Goal: Book appointment/travel/reservation

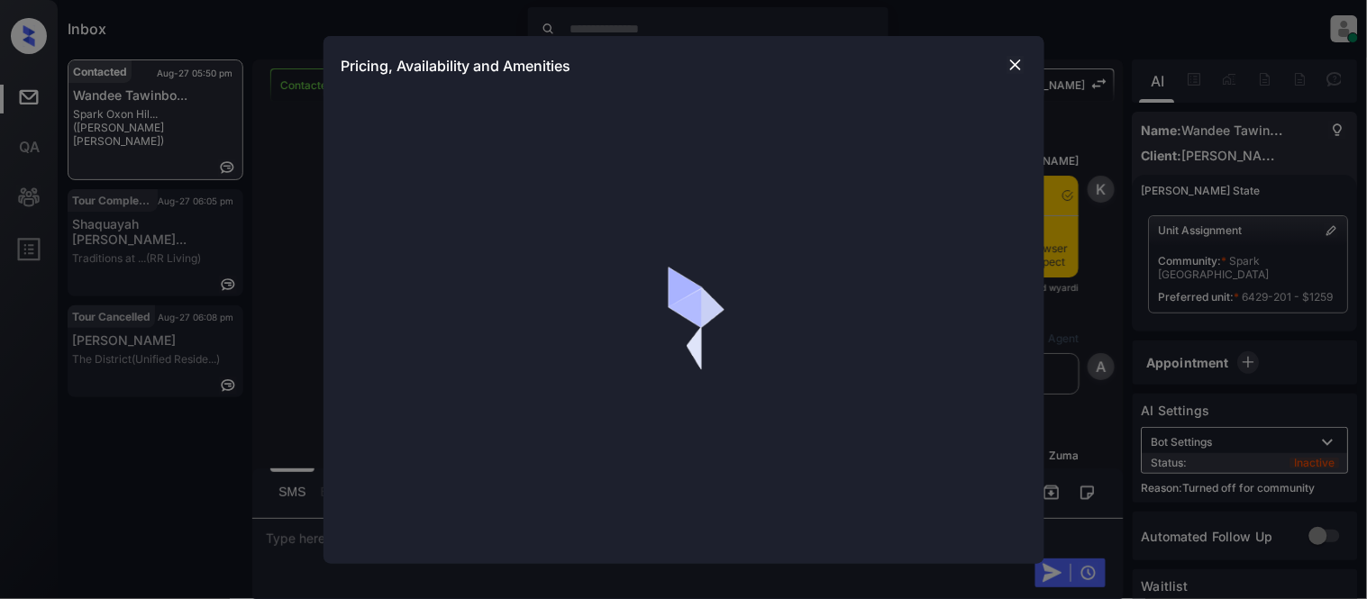
scroll to position [979, 0]
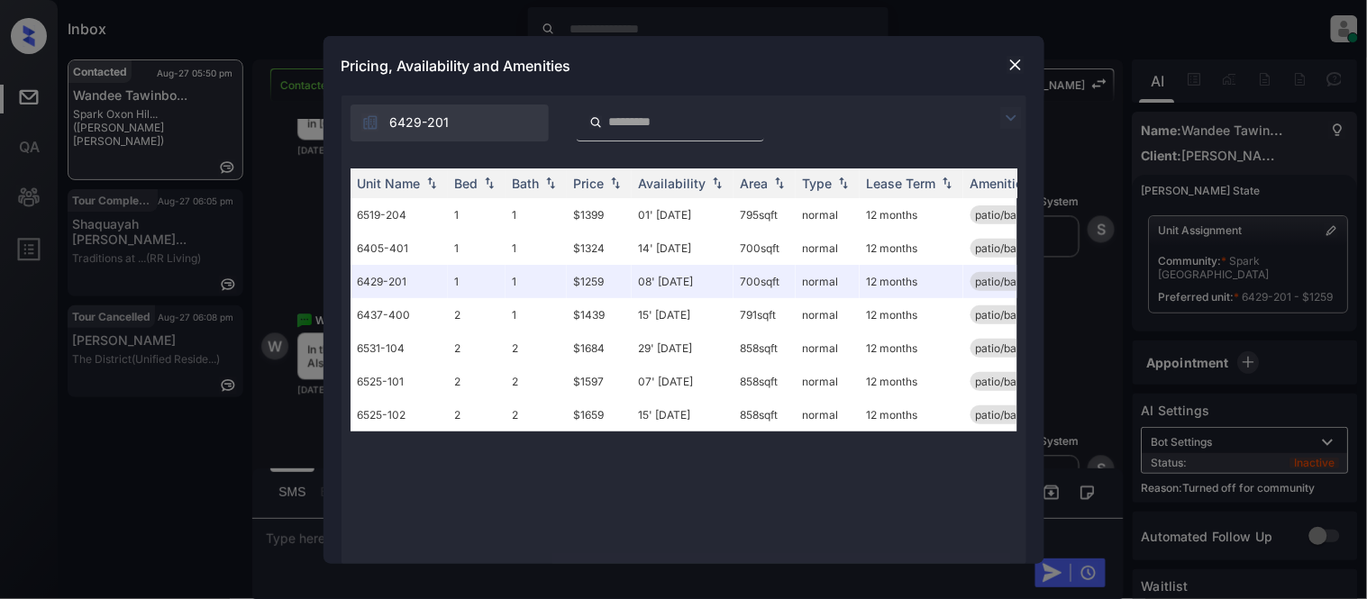
click at [1010, 59] on img at bounding box center [1015, 65] width 18 height 18
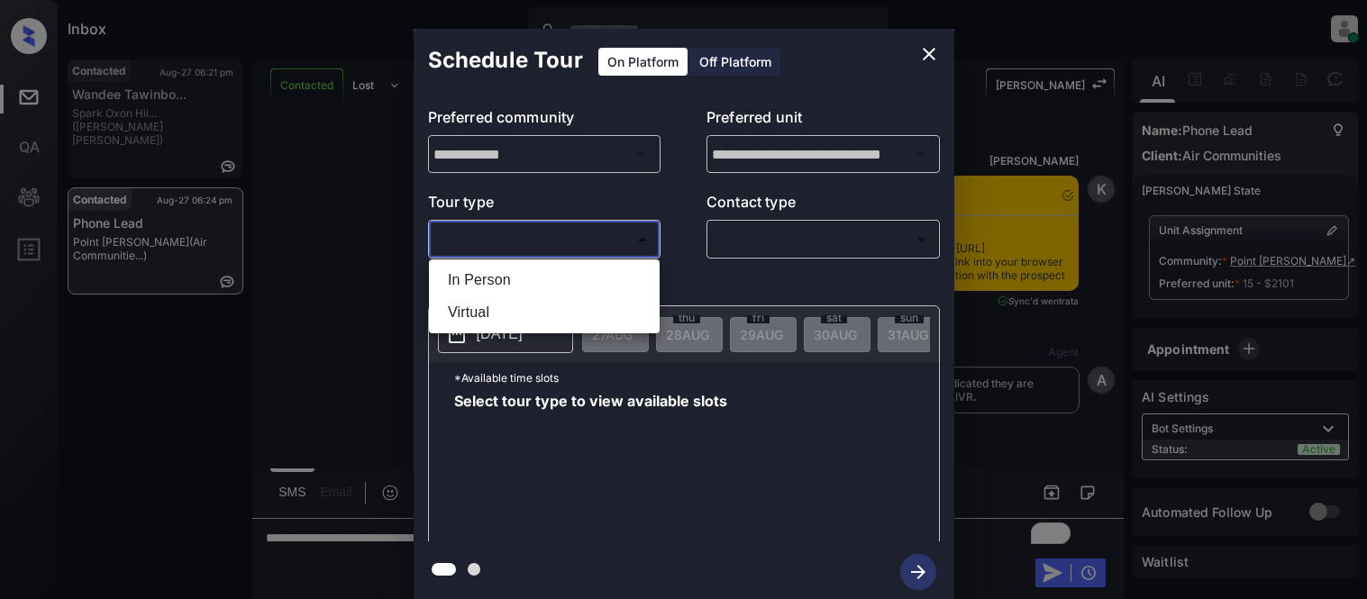
click at [491, 265] on li "In Person" at bounding box center [544, 280] width 222 height 32
type input "********"
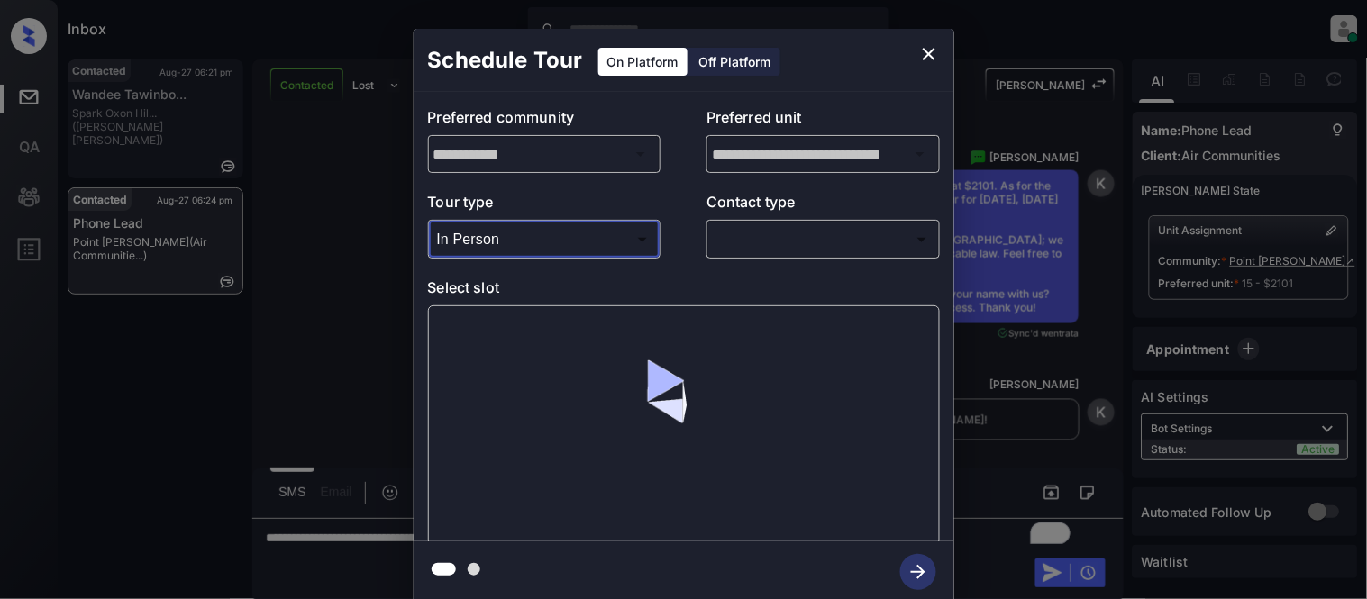
click at [778, 230] on body "Inbox [PERSON_NAME] Cataag Online Set yourself offline Set yourself on break Pr…" at bounding box center [683, 299] width 1367 height 599
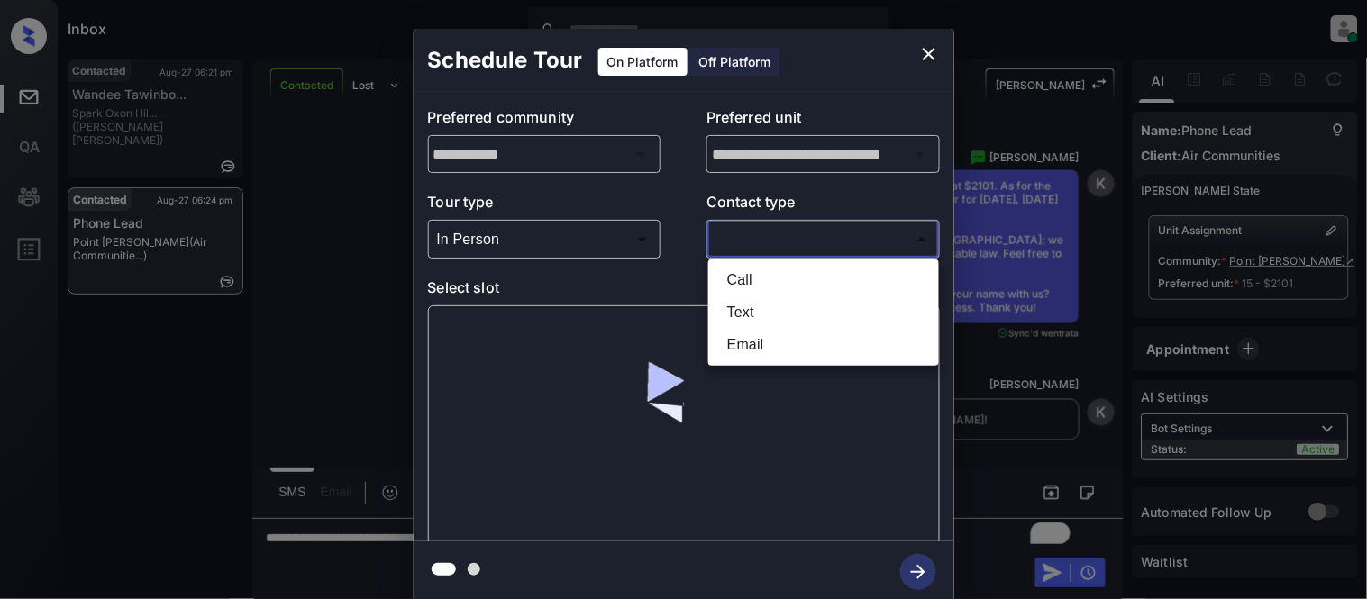
click at [759, 318] on li "Text" at bounding box center [824, 312] width 222 height 32
type input "****"
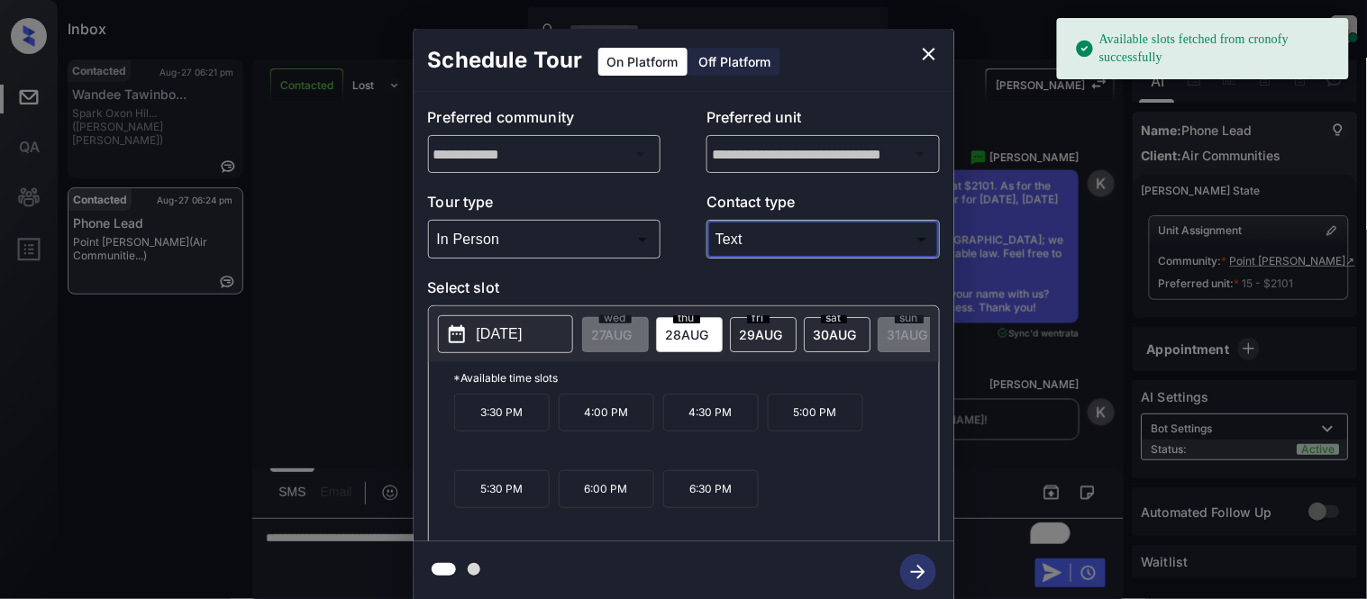
click at [523, 345] on p "[DATE]" at bounding box center [500, 334] width 46 height 22
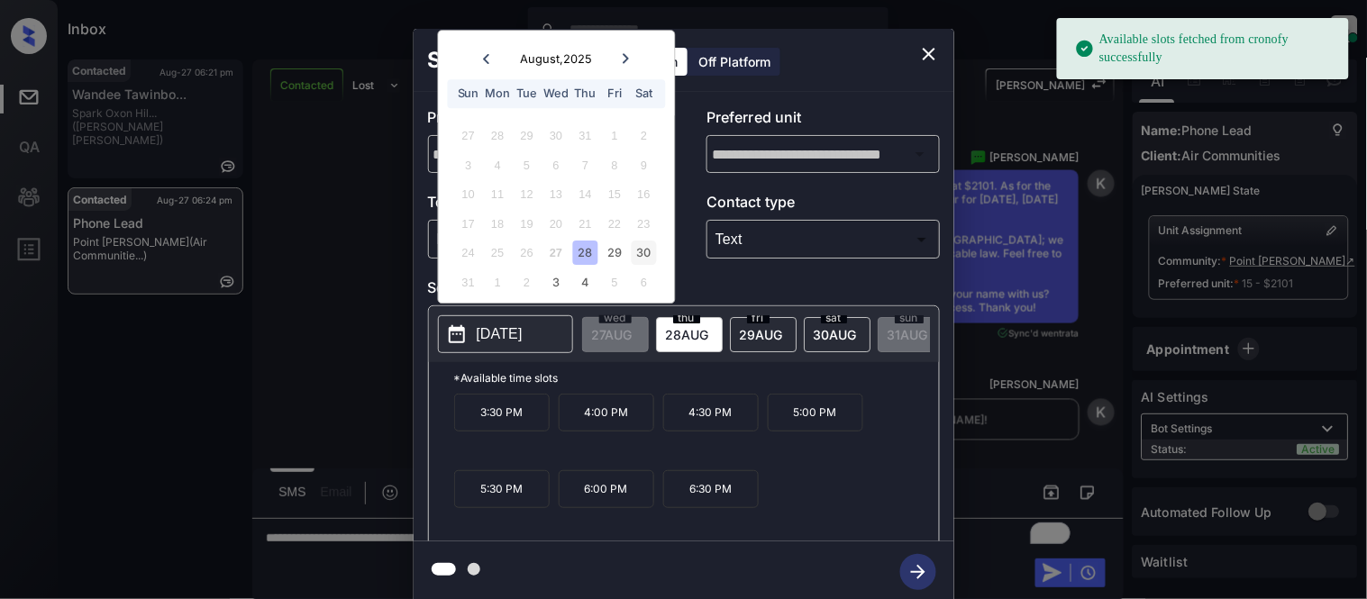
click at [637, 255] on div "30" at bounding box center [644, 253] width 24 height 24
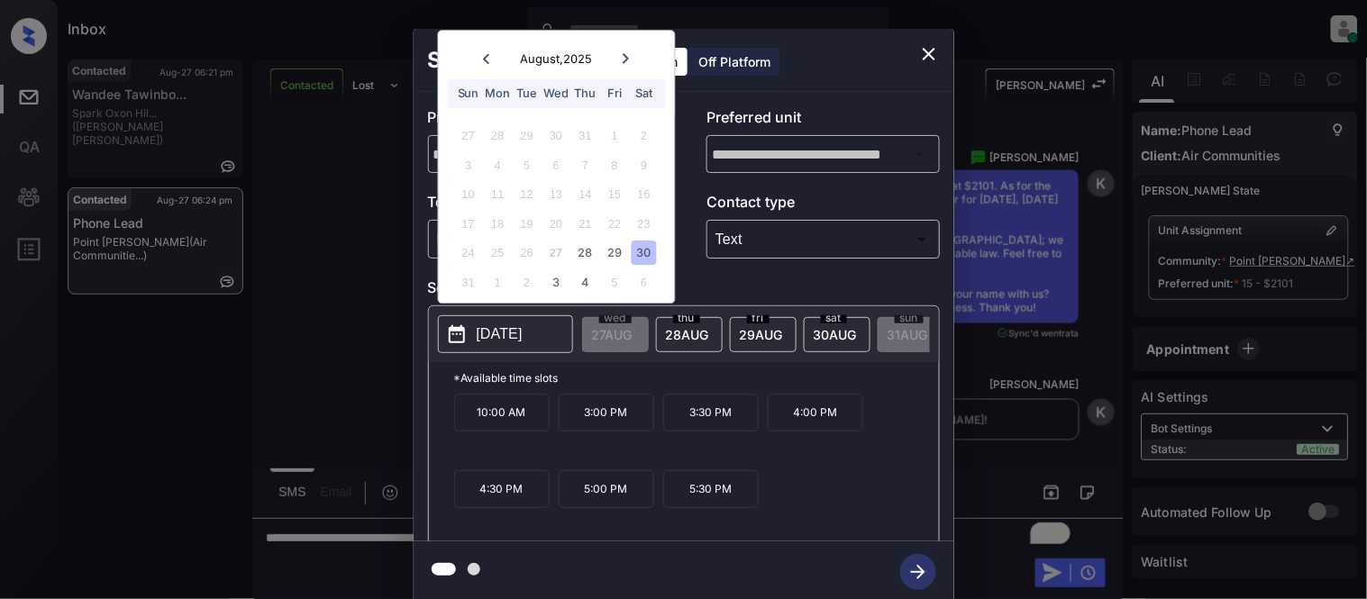
click at [614, 424] on p "3:00 PM" at bounding box center [607, 413] width 96 height 38
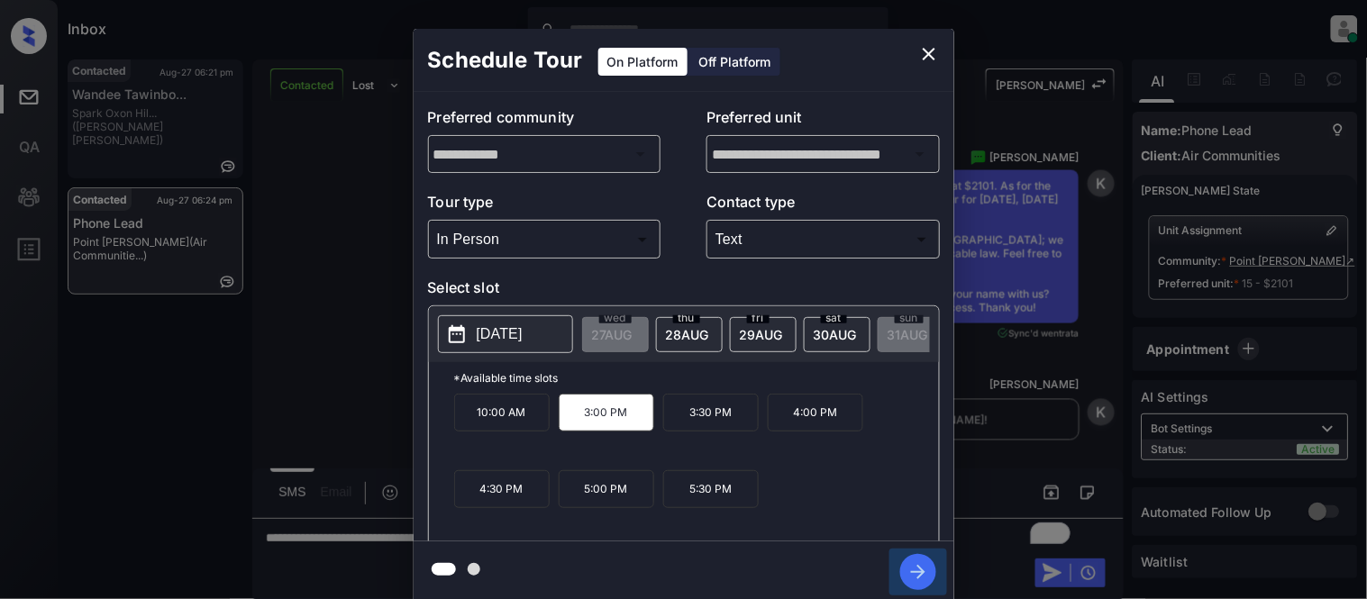
click at [908, 570] on icon "button" at bounding box center [918, 572] width 36 height 36
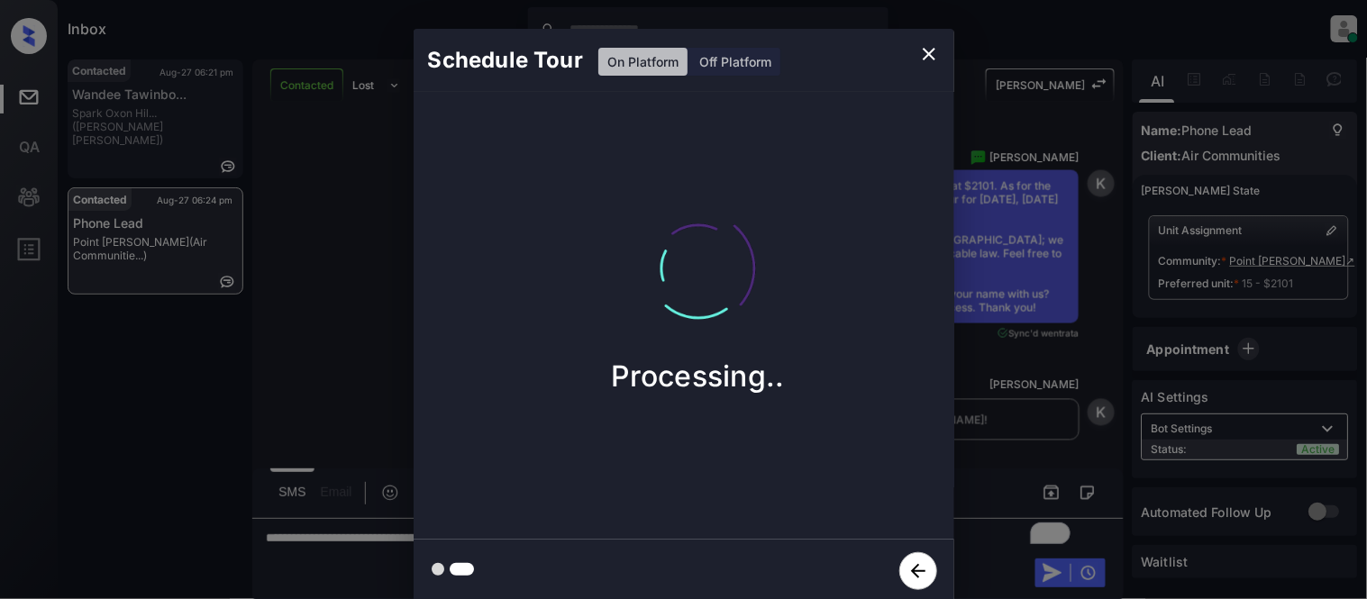
click at [988, 454] on div "Schedule Tour On Platform Off Platform Processing.." at bounding box center [683, 316] width 1367 height 632
